Goal: Task Accomplishment & Management: Manage account settings

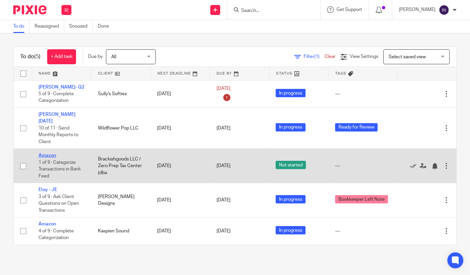
click at [46, 153] on link "Amazon" at bounding box center [48, 155] width 18 height 5
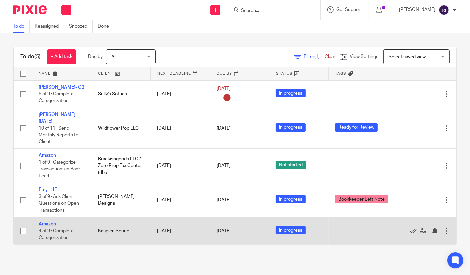
click at [47, 221] on link "Amazon" at bounding box center [48, 223] width 18 height 5
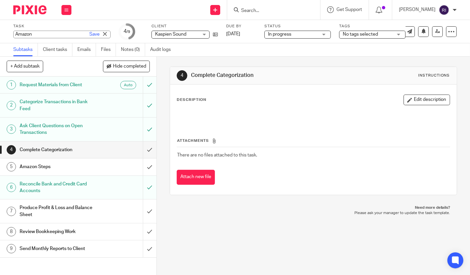
click at [27, 32] on div "Amazon Save Amazon" at bounding box center [61, 35] width 97 height 8
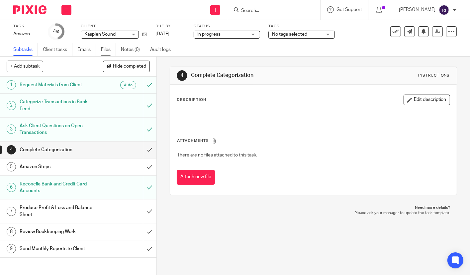
click at [105, 48] on link "Files" at bounding box center [108, 49] width 15 height 13
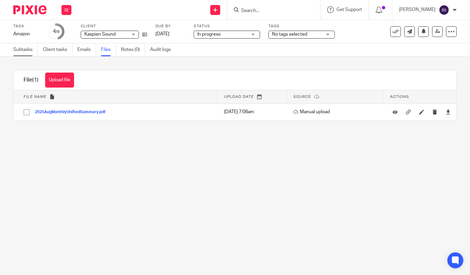
click at [28, 48] on link "Subtasks" at bounding box center [25, 49] width 25 height 13
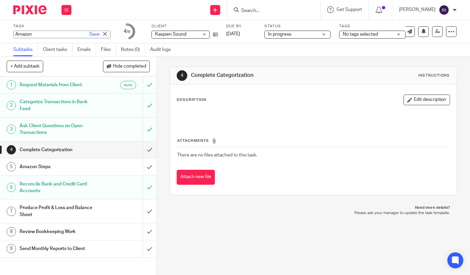
click at [27, 33] on div "Amazon Save Amazon" at bounding box center [61, 35] width 97 height 8
type input "[DATE] - Manoo"
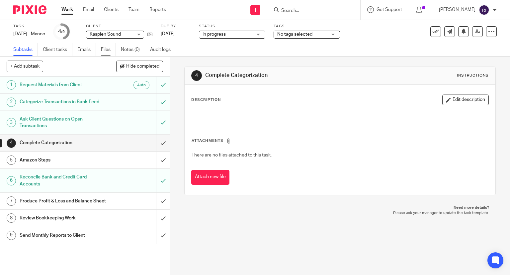
click at [109, 48] on link "Files" at bounding box center [108, 49] width 15 height 13
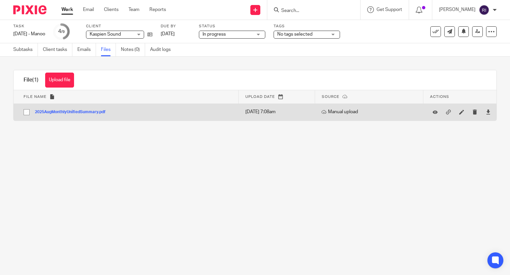
click at [62, 113] on button "2025AugMonthlyUnifiedSummary.pdf" at bounding box center [73, 112] width 76 height 5
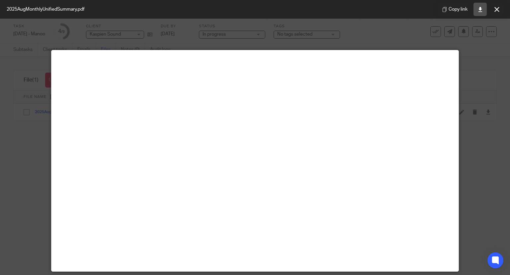
click at [484, 9] on link at bounding box center [480, 9] width 13 height 13
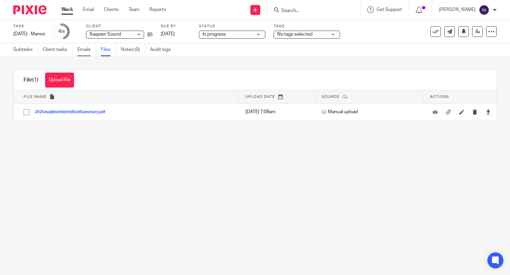
click at [78, 51] on link "Emails" at bounding box center [86, 49] width 19 height 13
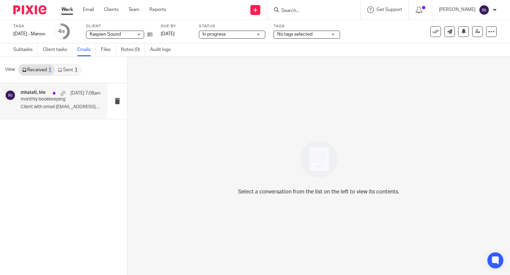
click at [64, 109] on p "Client with email [EMAIL_ADDRESS][DOMAIN_NAME] uploaded..." at bounding box center [61, 107] width 80 height 6
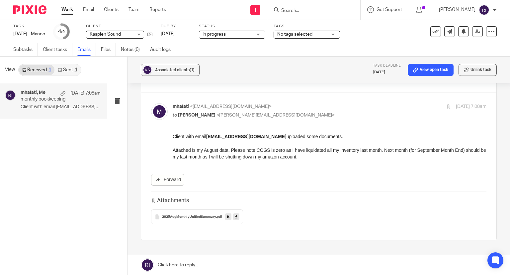
scroll to position [101, 0]
click at [282, 158] on p "Client with email mhalati@gmail.com uploaded some documents. Attached is my Aug…" at bounding box center [330, 146] width 314 height 27
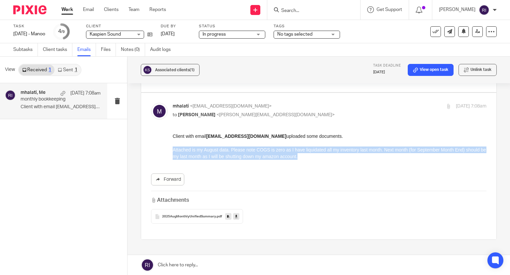
click at [282, 158] on p "Client with email mhalati@gmail.com uploaded some documents. Attached is my Aug…" at bounding box center [330, 146] width 314 height 27
click at [337, 152] on p "Client with email mhalati@gmail.com uploaded some documents. Attached is my Aug…" at bounding box center [330, 146] width 314 height 27
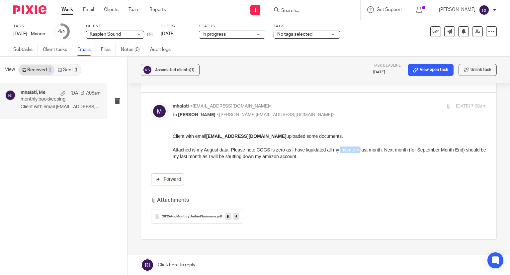
click at [337, 152] on p "Client with email mhalati@gmail.com uploaded some documents. Attached is my Aug…" at bounding box center [330, 146] width 314 height 27
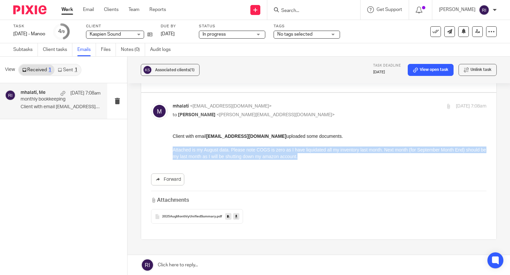
click at [337, 152] on p "Client with email mhalati@gmail.com uploaded some documents. Attached is my Aug…" at bounding box center [330, 146] width 314 height 27
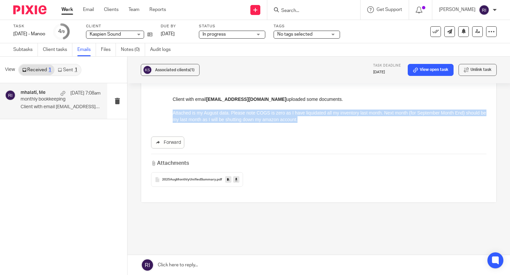
scroll to position [147, 0]
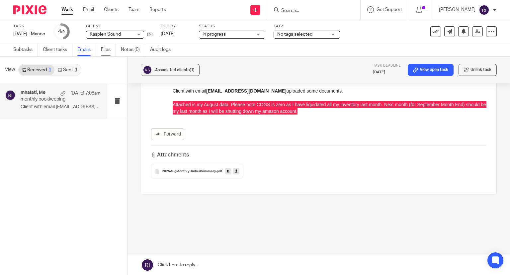
click at [106, 54] on link "Files" at bounding box center [108, 49] width 15 height 13
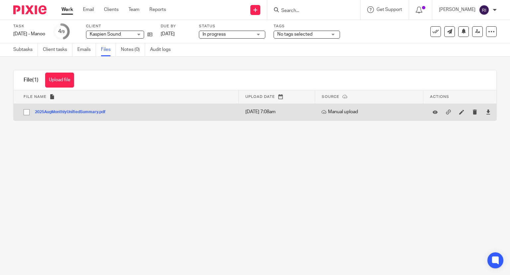
click at [95, 116] on td "2025AugMonthlyUnifiedSummary.pdf 2025AugMonthlyUnifiedSummary Save" at bounding box center [126, 111] width 225 height 17
click at [102, 109] on div "2025AugMonthlyUnifiedSummary.pdf" at bounding box center [73, 111] width 76 height 7
click at [93, 111] on button "2025AugMonthlyUnifiedSummary.pdf" at bounding box center [73, 112] width 76 height 5
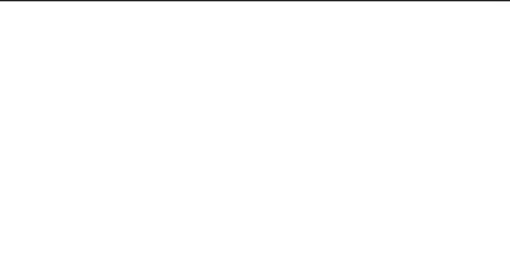
scroll to position [46, 0]
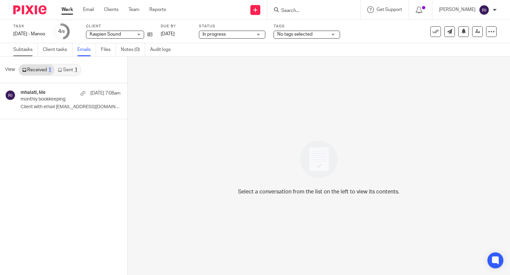
click at [16, 52] on link "Subtasks" at bounding box center [25, 49] width 25 height 13
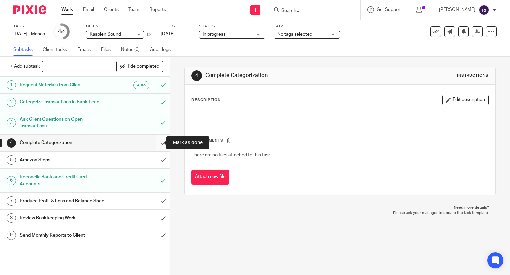
click at [159, 144] on input "submit" at bounding box center [85, 142] width 170 height 17
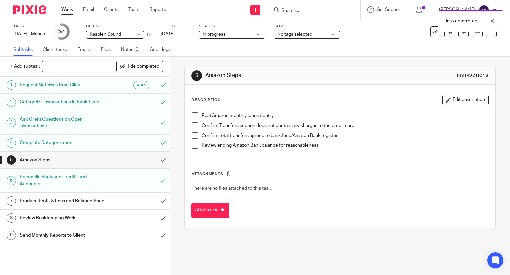
click at [124, 156] on div "Amazon Steps" at bounding box center [85, 160] width 130 height 10
click at [195, 114] on span at bounding box center [195, 115] width 7 height 7
click at [193, 123] on span at bounding box center [195, 125] width 7 height 7
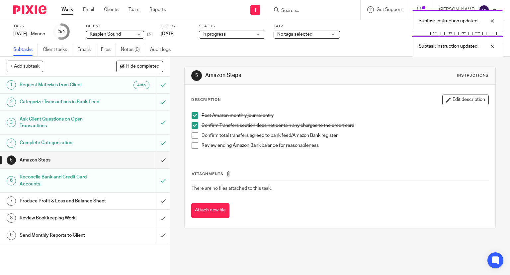
click at [192, 133] on span at bounding box center [195, 135] width 7 height 7
click at [193, 144] on span at bounding box center [195, 145] width 7 height 7
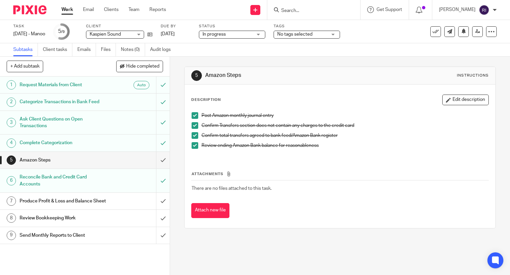
click at [127, 200] on div "Produce Profit & Loss and Balance Sheet" at bounding box center [85, 201] width 130 height 10
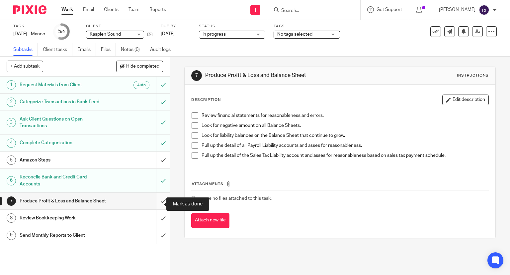
click at [160, 204] on input "submit" at bounding box center [85, 200] width 170 height 17
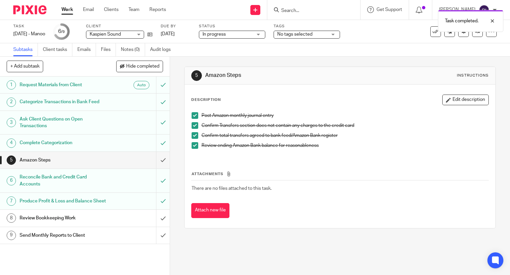
click at [156, 165] on input "submit" at bounding box center [85, 160] width 170 height 17
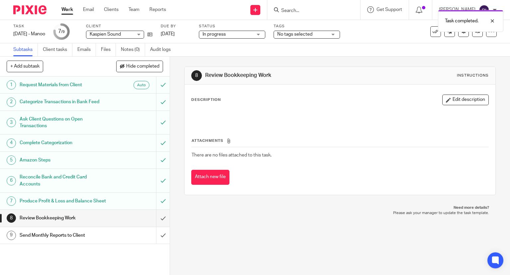
click at [335, 35] on div "No tags selected" at bounding box center [307, 35] width 66 height 8
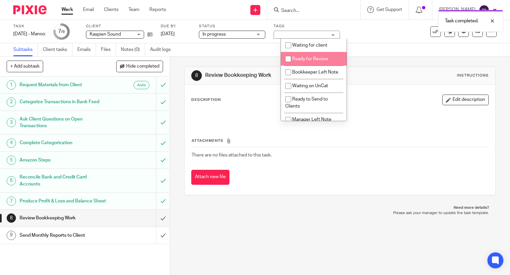
click at [290, 59] on input "checkbox" at bounding box center [288, 59] width 13 height 13
checkbox input "true"
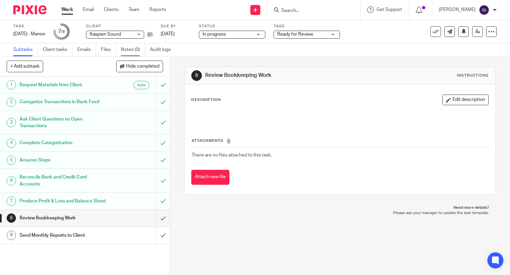
click at [131, 49] on link "Notes (0)" at bounding box center [133, 49] width 24 height 13
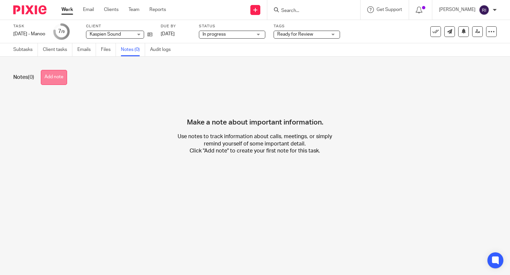
click at [57, 79] on button "Add note" at bounding box center [54, 77] width 26 height 15
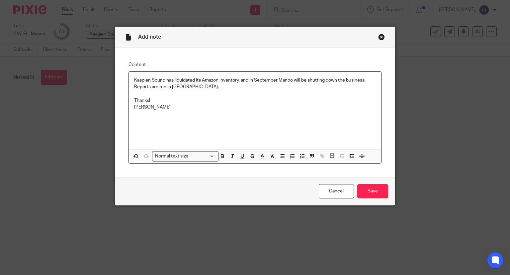
click at [167, 87] on p "Reports are run in [GEOGRAPHIC_DATA]." at bounding box center [255, 86] width 242 height 7
click at [198, 84] on p "Reports are run as Accrual." at bounding box center [255, 86] width 242 height 7
click at [194, 87] on p "Reports are run as Accrual." at bounding box center [255, 86] width 242 height 7
click at [166, 85] on p "Reports are run as Accrual." at bounding box center [255, 86] width 242 height 7
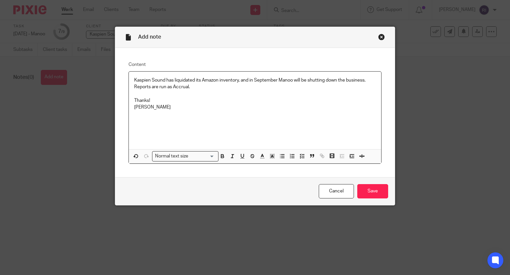
click at [199, 93] on p at bounding box center [255, 93] width 242 height 7
click at [201, 86] on p "Reports are run as Accrual." at bounding box center [255, 86] width 242 height 7
click at [172, 86] on p "Reports are run on Accrual." at bounding box center [255, 86] width 242 height 7
click at [178, 87] on p "Reports are run on accrual." at bounding box center [255, 86] width 242 height 7
click at [130, 80] on div "Kaspien Sound has liquidated its Amazon inventory, and in September Manoo will …" at bounding box center [255, 109] width 253 height 77
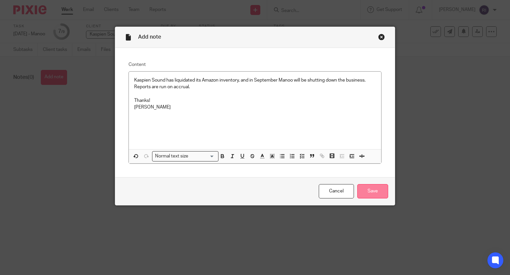
click at [380, 193] on input "Save" at bounding box center [373, 191] width 31 height 14
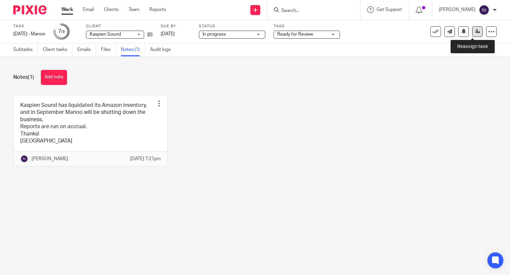
click at [476, 34] on icon at bounding box center [478, 31] width 5 height 5
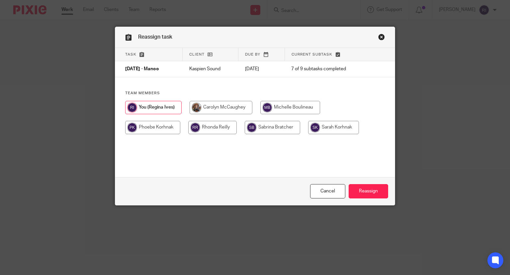
click at [289, 109] on input "radio" at bounding box center [291, 107] width 60 height 13
radio input "true"
click at [366, 197] on input "Reassign" at bounding box center [369, 191] width 40 height 14
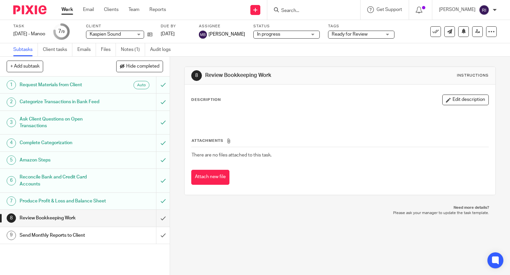
click at [67, 7] on link "Work" at bounding box center [67, 9] width 12 height 7
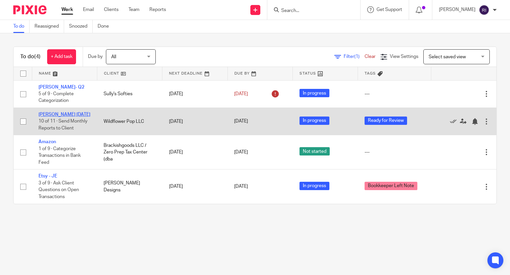
click at [58, 115] on link "Wendy Aug 2025" at bounding box center [65, 114] width 52 height 5
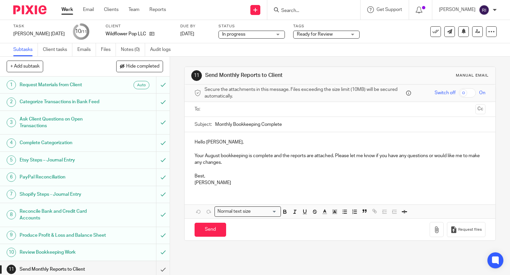
scroll to position [9, 0]
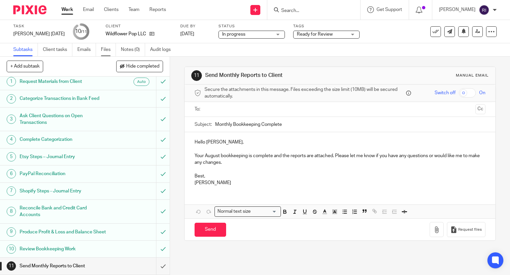
click at [101, 48] on link "Files" at bounding box center [108, 49] width 15 height 13
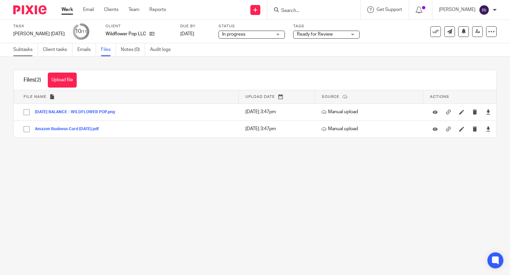
click at [25, 51] on link "Subtasks" at bounding box center [25, 49] width 25 height 13
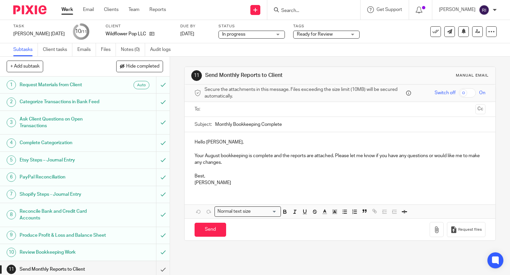
click at [341, 31] on div "Ready for Review" at bounding box center [326, 35] width 66 height 8
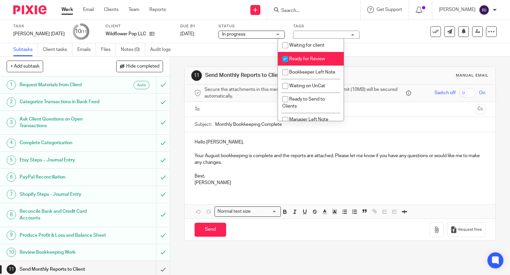
click at [283, 57] on input "checkbox" at bounding box center [285, 59] width 13 height 13
checkbox input "false"
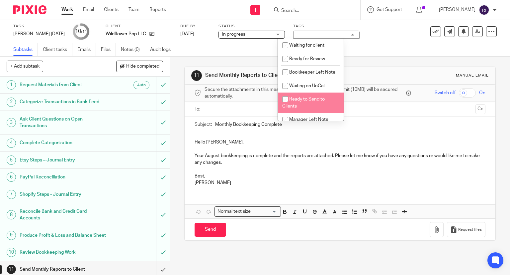
click at [286, 104] on input "checkbox" at bounding box center [285, 99] width 13 height 13
checkbox input "true"
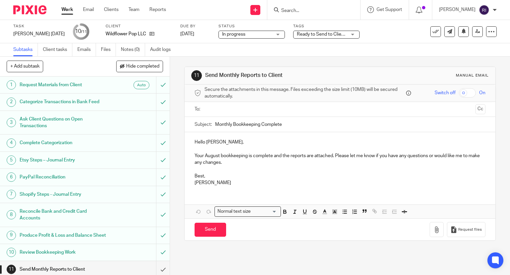
click at [237, 51] on div "Subtasks Client tasks Emails Files Notes (0) Audit logs" at bounding box center [255, 49] width 510 height 13
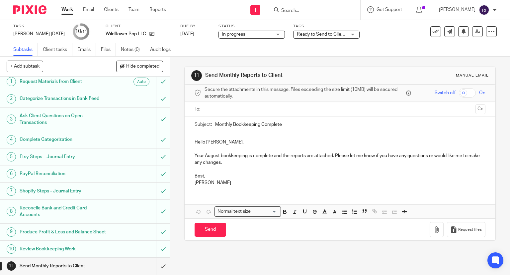
click at [84, 245] on h1 "Review Bookkeeping Work" at bounding box center [63, 249] width 87 height 10
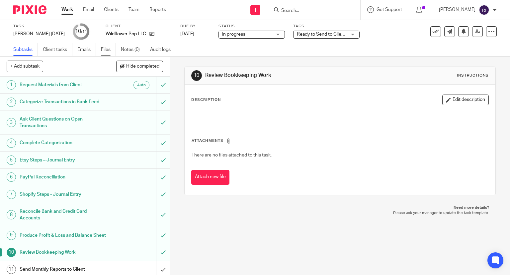
click at [112, 48] on link "Files" at bounding box center [108, 49] width 15 height 13
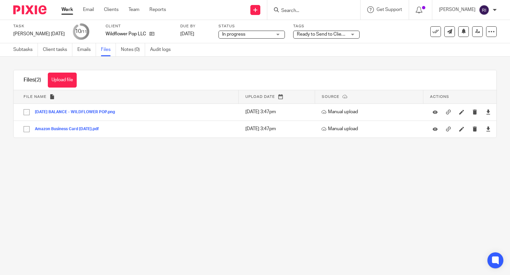
click at [126, 52] on link "Notes (0)" at bounding box center [133, 49] width 24 height 13
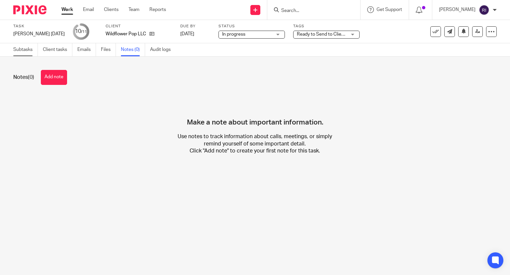
click at [27, 50] on link "Subtasks" at bounding box center [25, 49] width 25 height 13
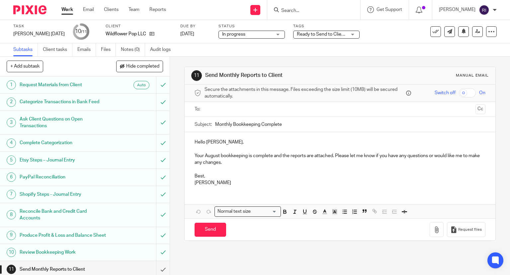
click at [264, 108] on input "text" at bounding box center [340, 109] width 266 height 8
type input "l"
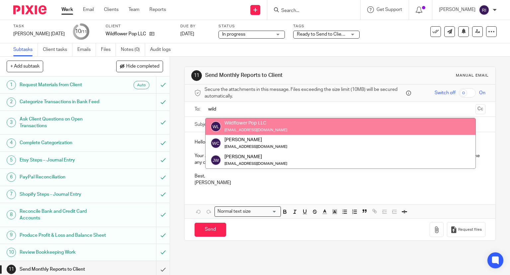
type input "wild"
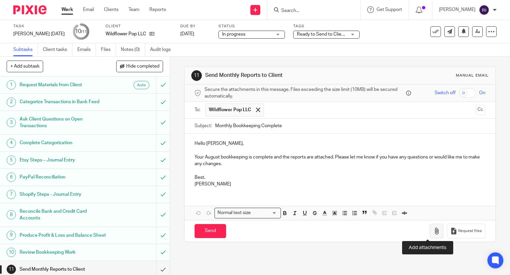
click at [434, 232] on icon "button" at bounding box center [437, 230] width 7 height 7
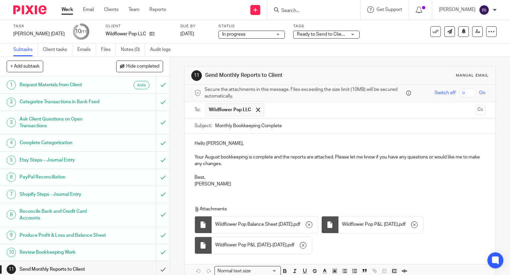
click at [318, 170] on p at bounding box center [340, 170] width 291 height 7
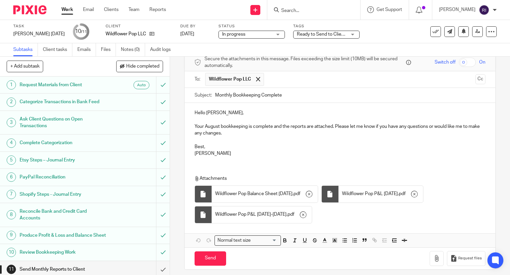
scroll to position [31, 0]
click at [196, 147] on p "Best," at bounding box center [340, 146] width 291 height 7
click at [274, 127] on p "Your August bookkeeping is complete and the reports are attached. Please let me…" at bounding box center [340, 129] width 291 height 14
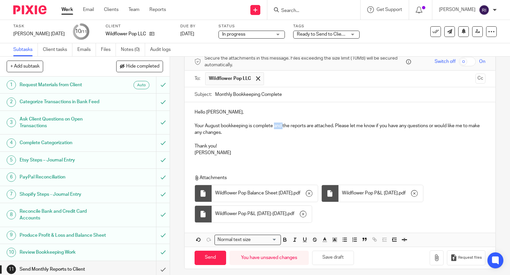
click at [274, 127] on p "Your August bookkeeping is complete and the reports are attached. Please let me…" at bounding box center [340, 129] width 291 height 14
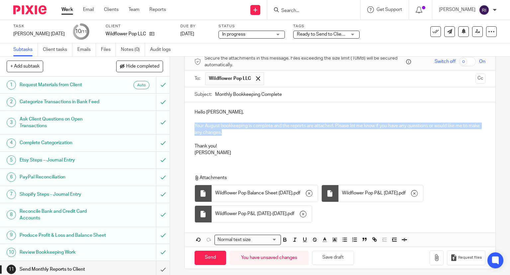
click at [274, 127] on p "Your August bookkeeping is complete and the reports are attached. Please let me…" at bounding box center [340, 129] width 291 height 14
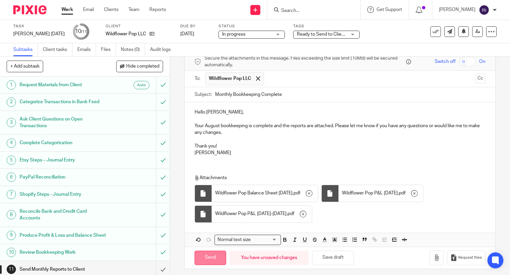
click at [207, 255] on input "Send" at bounding box center [211, 257] width 32 height 14
type input "Sent"
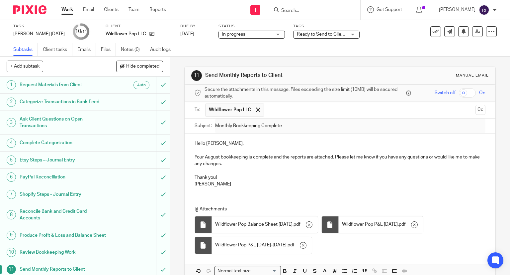
scroll to position [34, 0]
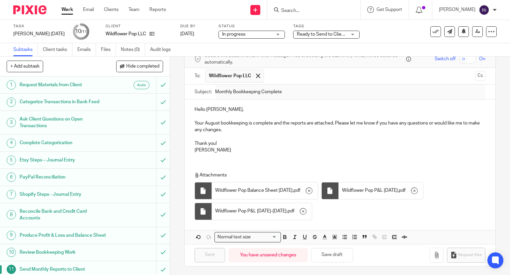
click at [69, 9] on link "Work" at bounding box center [67, 9] width 12 height 7
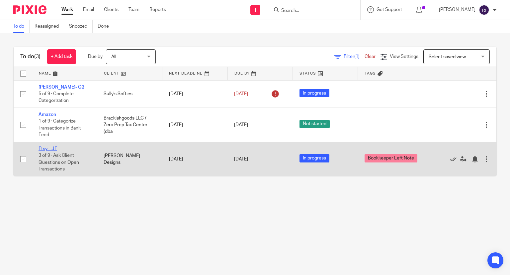
click at [52, 148] on link "Etsy - JE" at bounding box center [48, 148] width 19 height 5
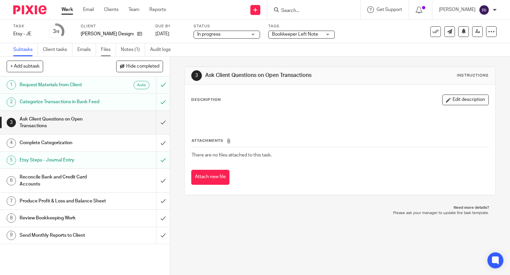
click at [107, 48] on link "Files" at bounding box center [108, 49] width 15 height 13
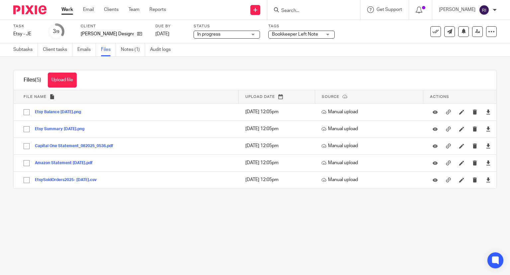
click at [306, 16] on div at bounding box center [314, 10] width 93 height 20
click at [304, 9] on input "Search" at bounding box center [311, 11] width 60 height 6
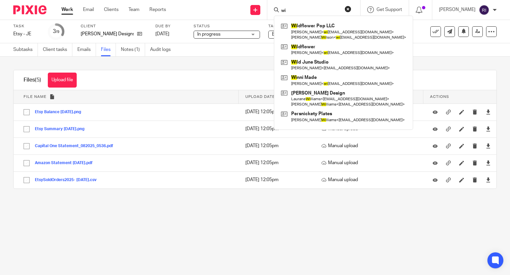
type input "wi"
click button "submit" at bounding box center [0, 0] width 0 height 0
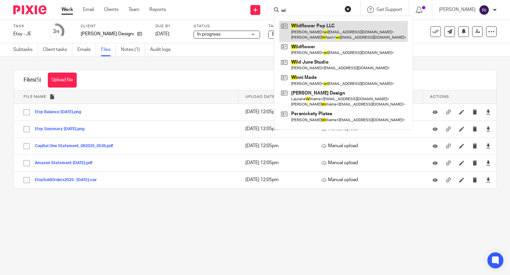
click at [304, 26] on link at bounding box center [344, 31] width 129 height 21
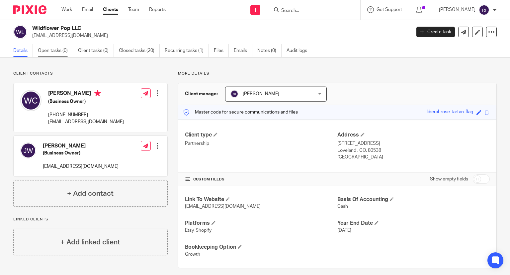
click at [63, 50] on link "Open tasks (0)" at bounding box center [55, 50] width 35 height 13
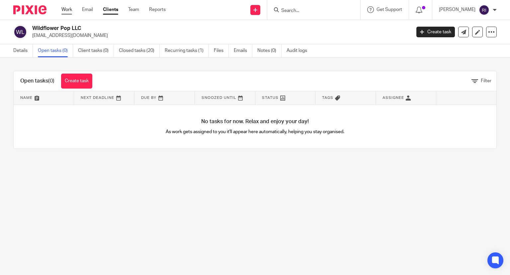
click at [67, 7] on link "Work" at bounding box center [66, 9] width 11 height 7
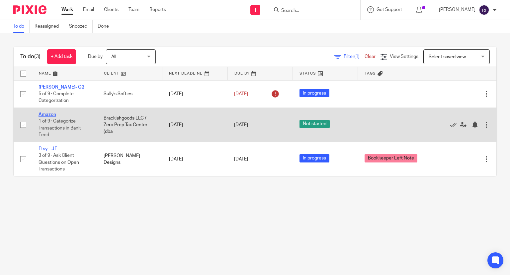
click at [47, 116] on link "Amazon" at bounding box center [48, 114] width 18 height 5
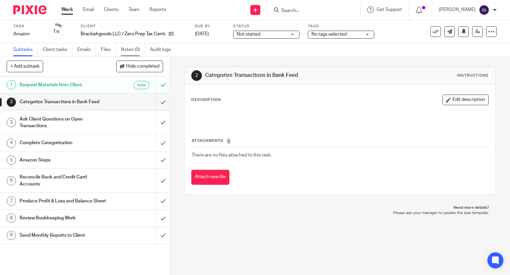
click at [129, 53] on link "Notes (0)" at bounding box center [133, 49] width 24 height 13
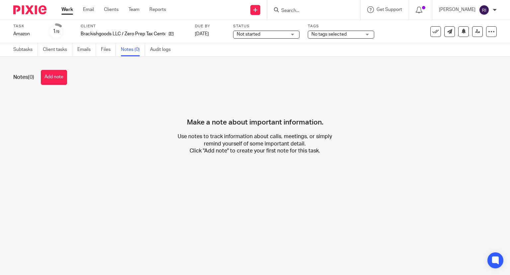
click at [52, 71] on button "Add note" at bounding box center [54, 77] width 26 height 15
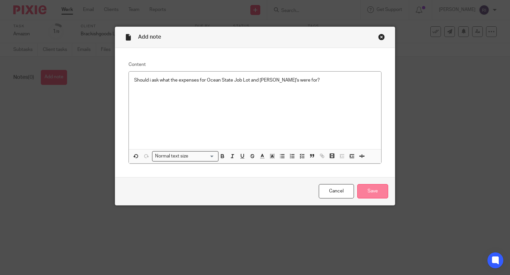
click at [370, 191] on input "Save" at bounding box center [373, 191] width 31 height 14
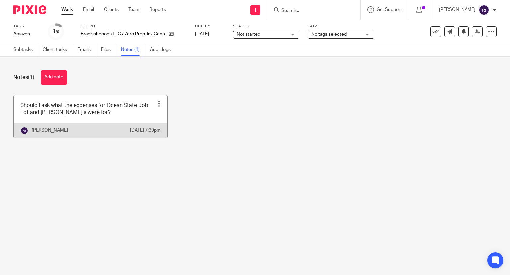
click at [104, 113] on link at bounding box center [91, 116] width 154 height 43
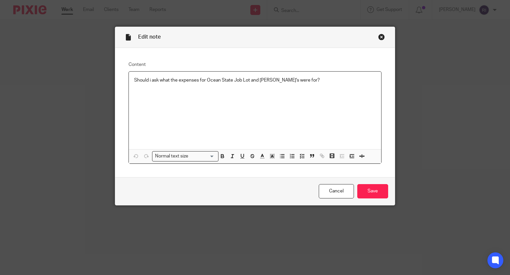
click at [328, 88] on p at bounding box center [255, 86] width 242 height 7
click at [237, 93] on p "He just set up Quickbooks payroll. Should Payroll Fees from Quickbooks be put u…" at bounding box center [255, 93] width 242 height 7
click at [222, 92] on p "He just set up Quickbooks payroll. Should Payroll fees from Quickbooks be put u…" at bounding box center [255, 93] width 242 height 7
click at [233, 94] on p "He just set up Quickbooks payroll. Should payroll fees from Quickbooks be put u…" at bounding box center [255, 93] width 242 height 7
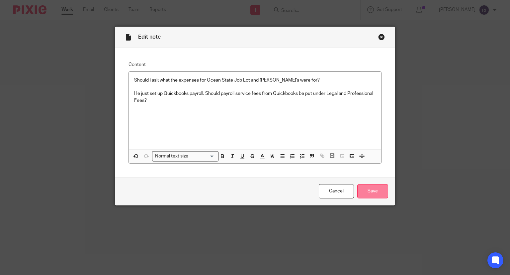
click at [375, 189] on input "Save" at bounding box center [373, 191] width 31 height 14
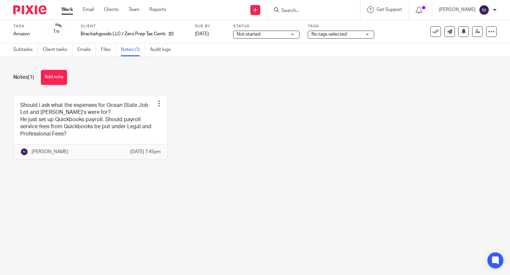
click at [299, 12] on input "Search" at bounding box center [311, 11] width 60 height 6
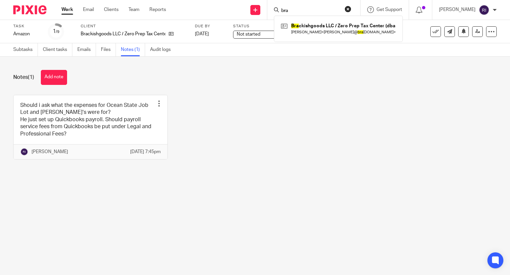
type input "bra"
click at [284, 37] on span "Not started" at bounding box center [262, 34] width 50 height 7
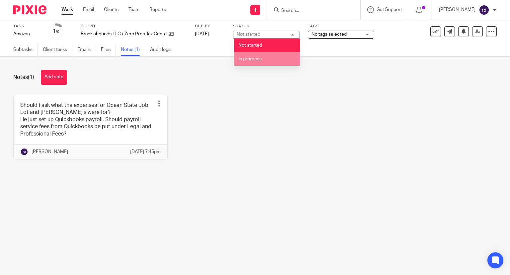
click at [269, 62] on li "In progress" at bounding box center [267, 59] width 66 height 14
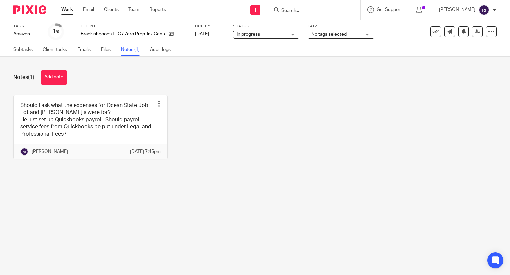
click at [327, 10] on input "Search" at bounding box center [311, 11] width 60 height 6
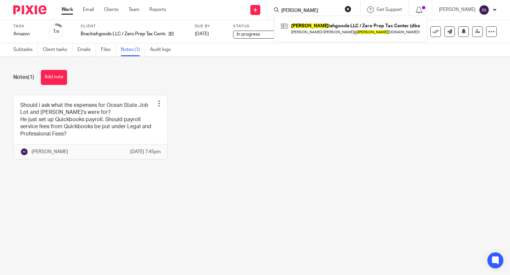
type input "brack"
click button "submit" at bounding box center [0, 0] width 0 height 0
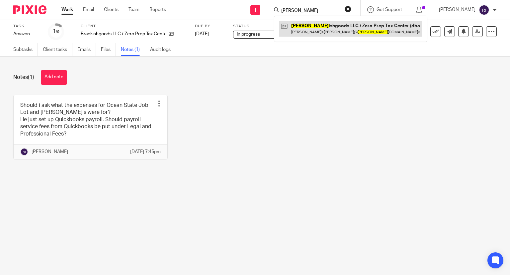
click at [327, 23] on link at bounding box center [351, 28] width 143 height 15
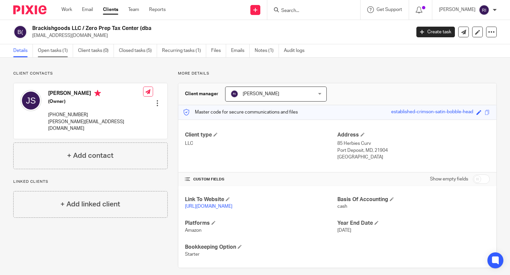
click at [56, 52] on link "Open tasks (1)" at bounding box center [55, 50] width 35 height 13
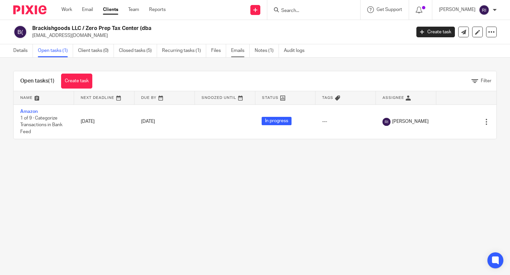
click at [234, 49] on link "Emails" at bounding box center [240, 50] width 19 height 13
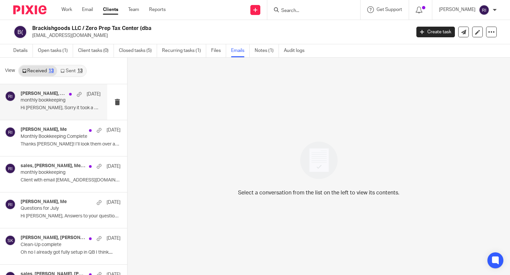
click at [57, 106] on p "Hi [PERSON_NAME], Sorry it took a bit to get back..." at bounding box center [61, 108] width 80 height 6
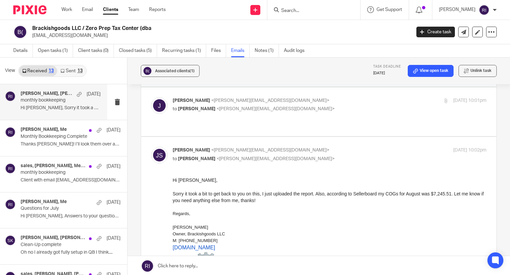
scroll to position [66, 0]
click at [44, 119] on div "Joel Smith, joel, Me Sep 14 monthly bookkeeping Hi Regina, Sorry it took a bit …" at bounding box center [53, 102] width 107 height 36
click at [45, 138] on p "Monthly Bookkeeping Complete" at bounding box center [53, 137] width 64 height 6
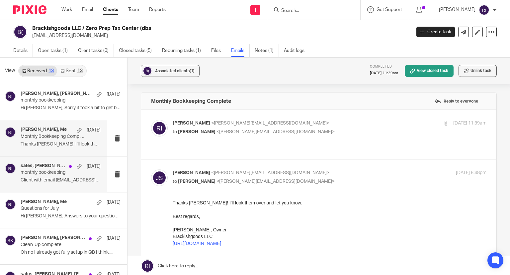
scroll to position [0, 0]
click at [49, 169] on p "monthly bookkeeping" at bounding box center [53, 172] width 64 height 6
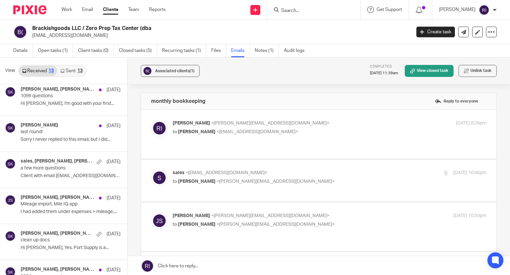
scroll to position [276, 0]
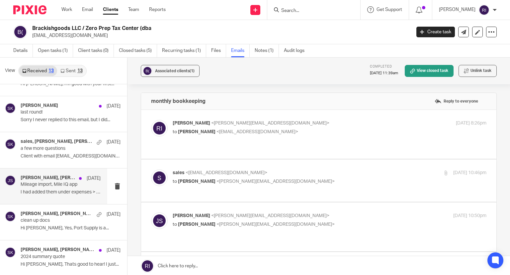
click at [65, 202] on div "Joel Smith, Sarah Korhnak Jan 1 Mileage import, Mile IQ app I had added them un…" at bounding box center [53, 186] width 107 height 36
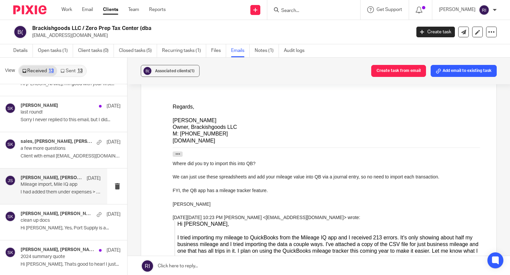
scroll to position [1, 0]
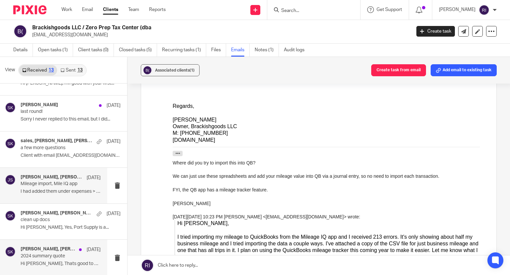
click at [56, 261] on p "Hi Sarah, Thats good to hear! I just..." at bounding box center [61, 264] width 80 height 6
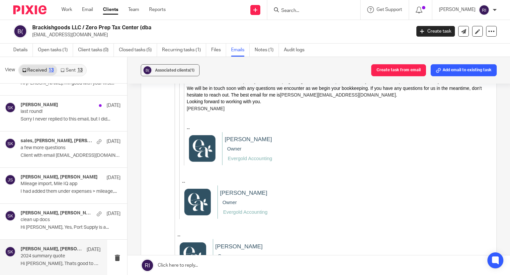
scroll to position [1006, 0]
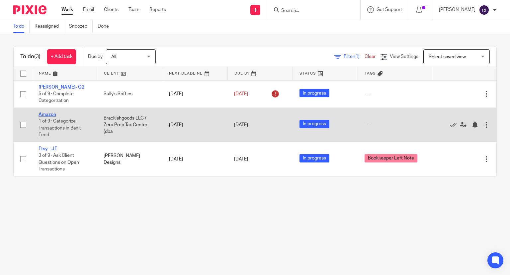
click at [47, 116] on link "Amazon" at bounding box center [48, 114] width 18 height 5
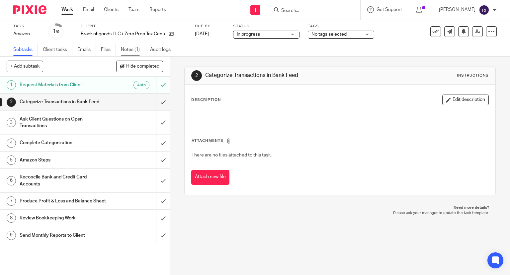
click at [126, 50] on link "Notes (1)" at bounding box center [133, 49] width 24 height 13
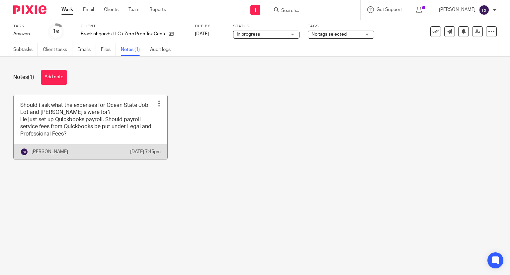
click at [102, 119] on link at bounding box center [91, 127] width 154 height 64
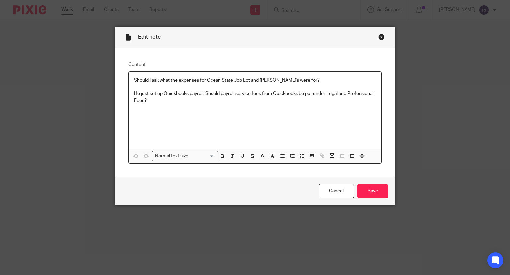
click at [188, 116] on div "Should i ask what the expenses for Ocean State Job Lot and [PERSON_NAME]'s were…" at bounding box center [255, 109] width 253 height 77
click at [372, 190] on input "Save" at bounding box center [373, 191] width 31 height 14
